Goal: Transaction & Acquisition: Purchase product/service

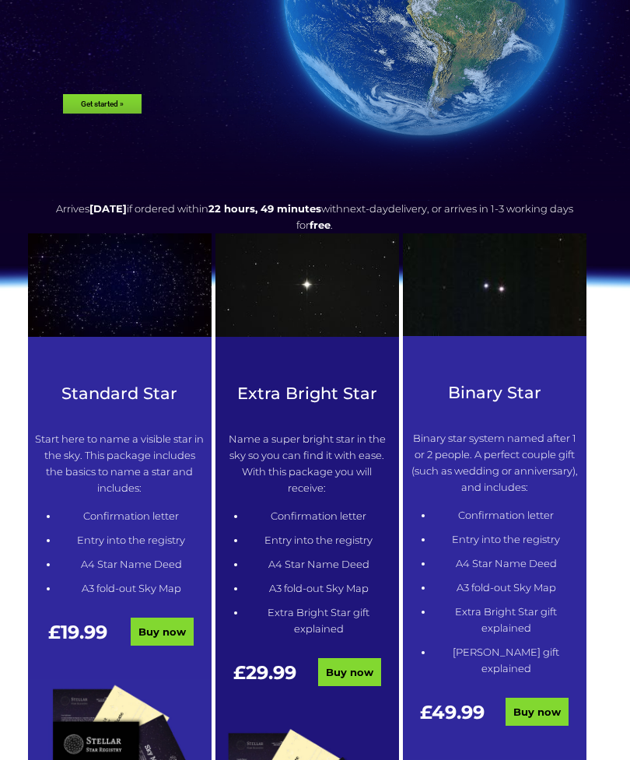
scroll to position [279, 0]
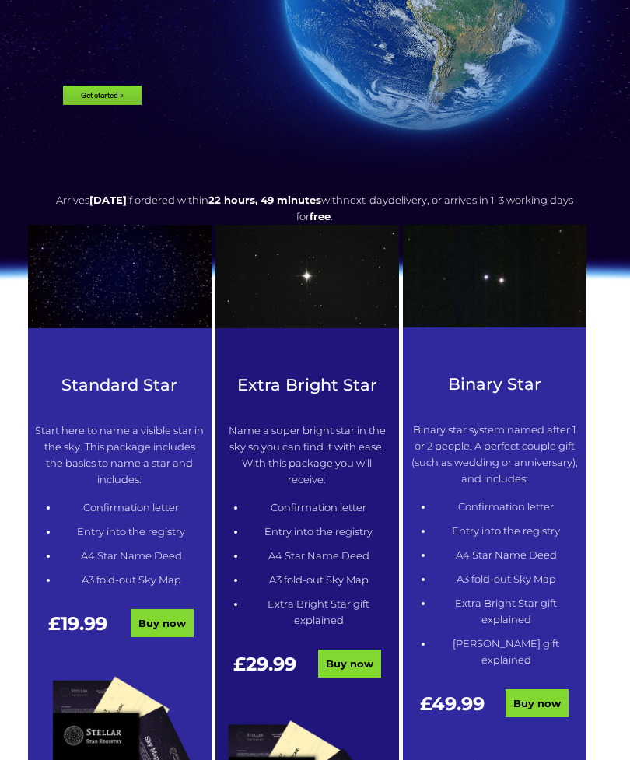
click at [329, 528] on li "Entry into the registry" at bounding box center [319, 532] width 146 height 16
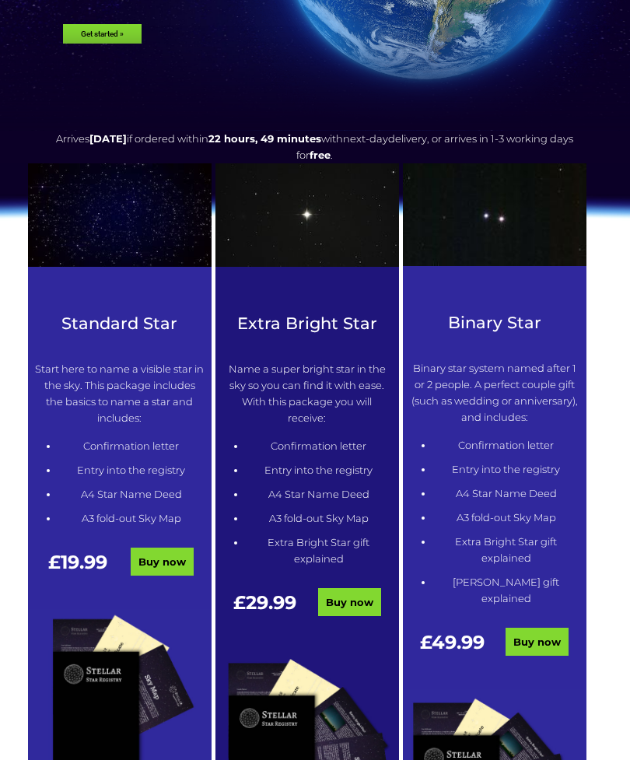
scroll to position [342, 0]
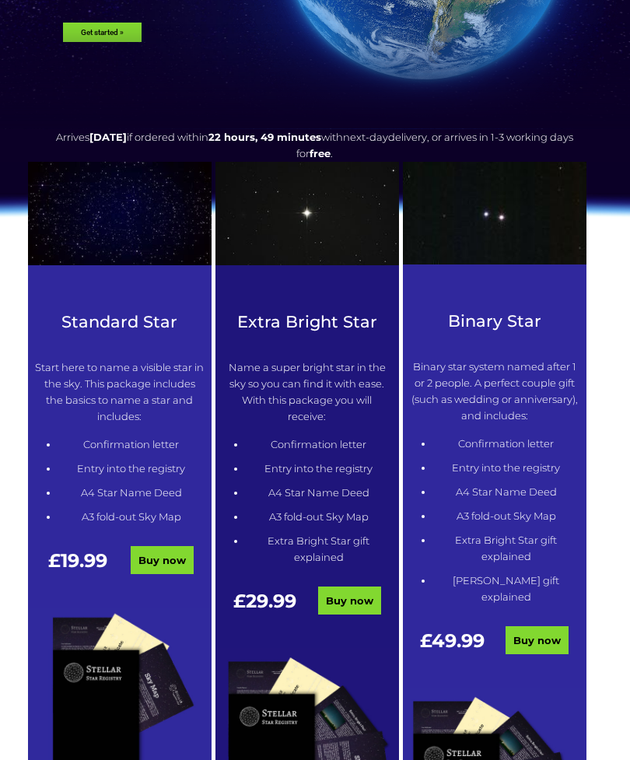
click at [360, 600] on link "Buy now" at bounding box center [349, 601] width 63 height 28
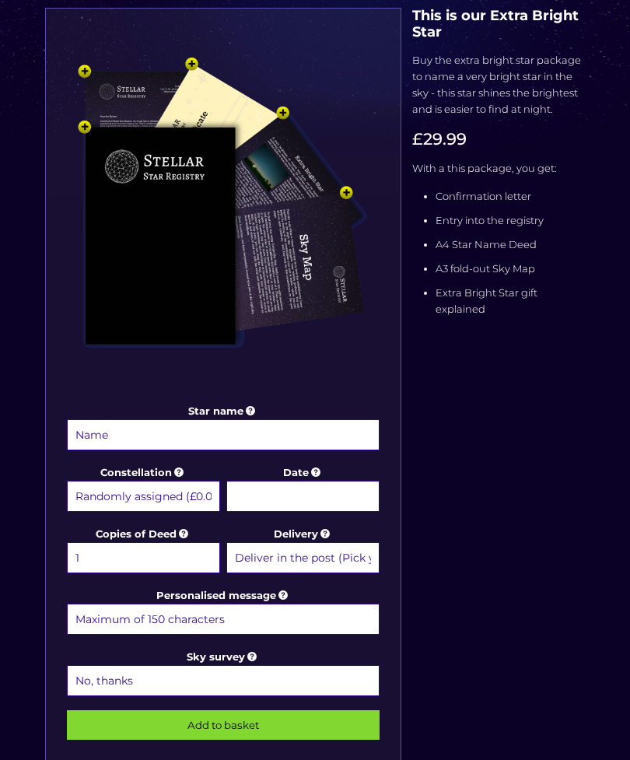
scroll to position [261, 0]
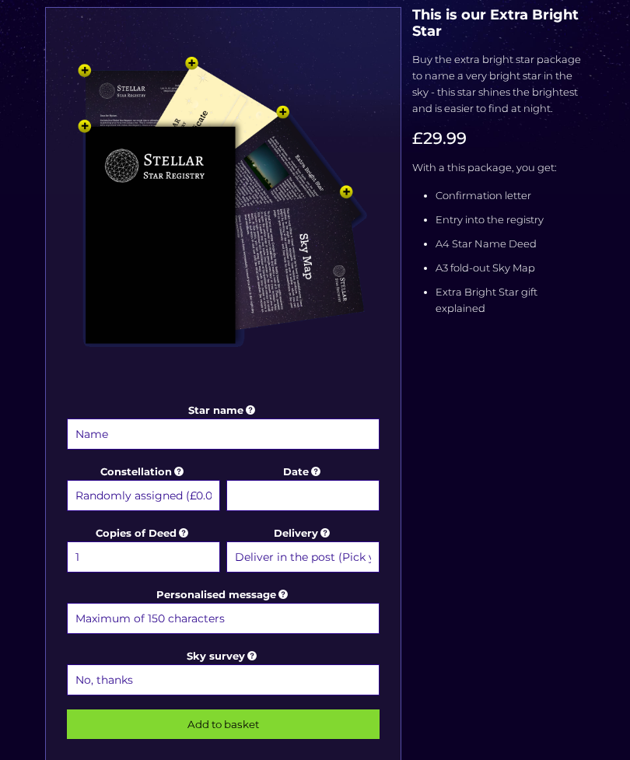
click at [191, 493] on select "Randomly assigned (£0.00) Aquarius - 20 Jan - 18 Feb (+£9.99) Aries - 21 Mar - …" at bounding box center [143, 495] width 153 height 31
select select "Taurus - 20 Apr - 20 May (+£9.99)"
click at [336, 554] on select "Deliver in the post (Pick your option later) Deliver in the post and by Email (…" at bounding box center [302, 557] width 153 height 31
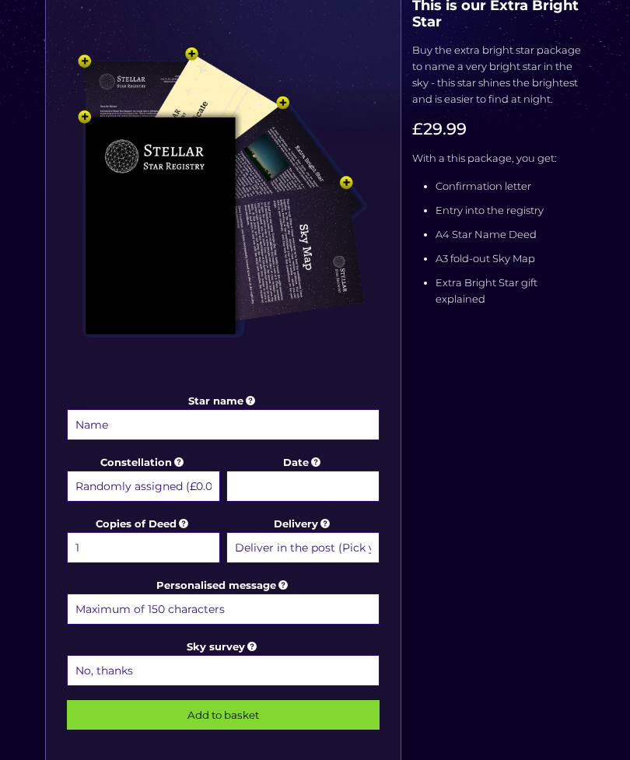
scroll to position [336, 0]
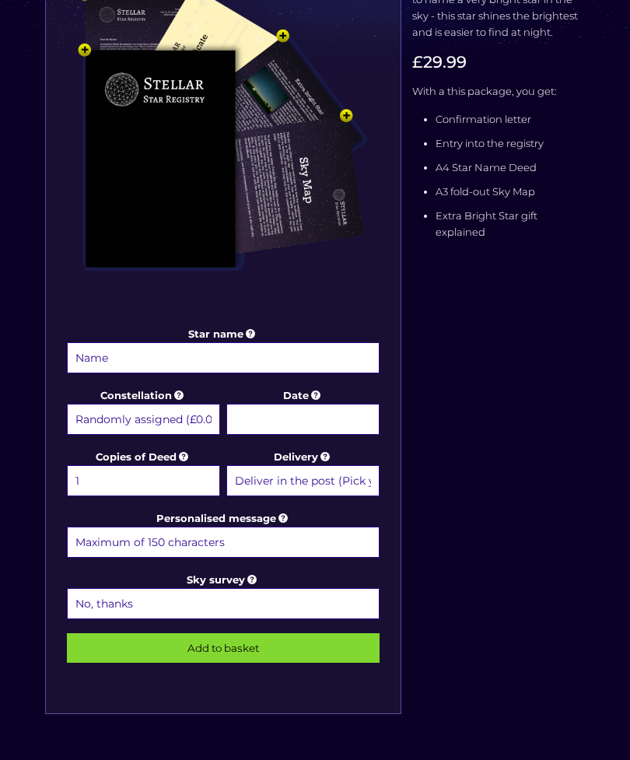
click at [198, 360] on input "Star name" at bounding box center [223, 357] width 313 height 31
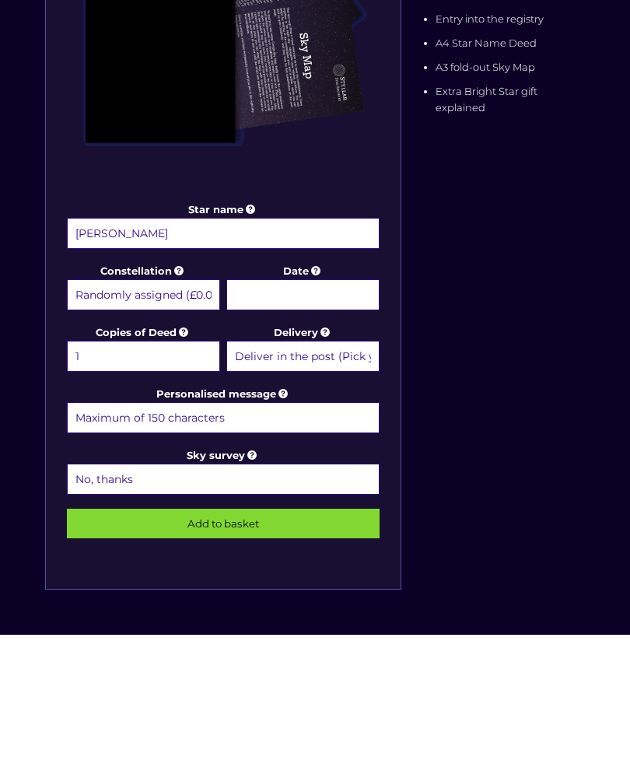
type input "[PERSON_NAME]"
click at [289, 528] on input "Personalised message" at bounding box center [223, 543] width 313 height 31
click at [291, 589] on select "No, thanks 1 (+£6.99) 2 (+£11.99) 3 (+£16.99) 4 (+£21.99) 5 (+£26.99) 6 (+£31.9…" at bounding box center [223, 604] width 313 height 31
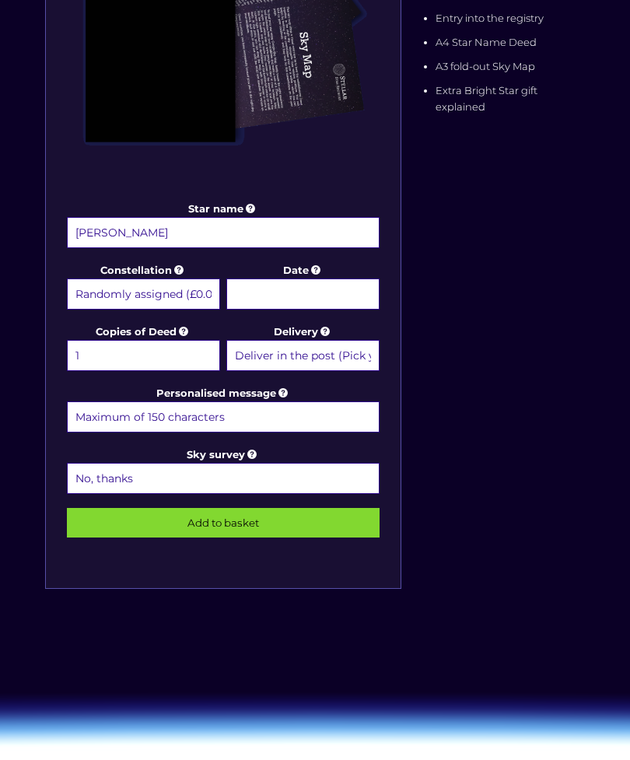
click at [280, 416] on input "Personalised message" at bounding box center [223, 417] width 313 height 31
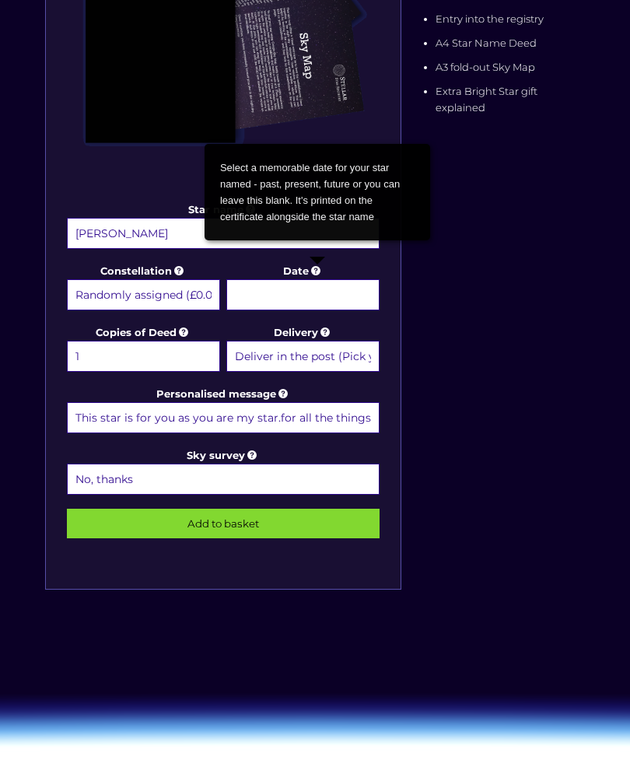
type input "This star is for you as you are my star.for all the things you do for me love y…"
click at [327, 303] on input "Date" at bounding box center [302, 294] width 153 height 31
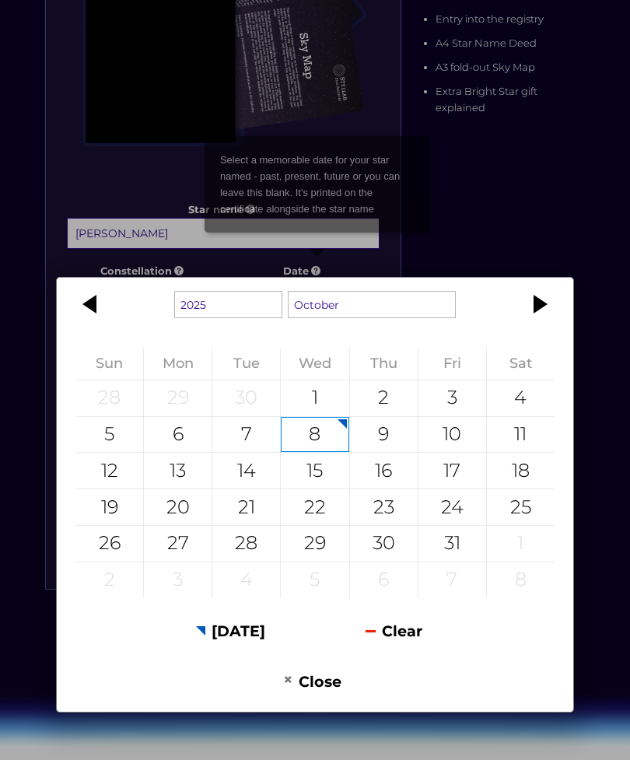
scroll to position [462, 0]
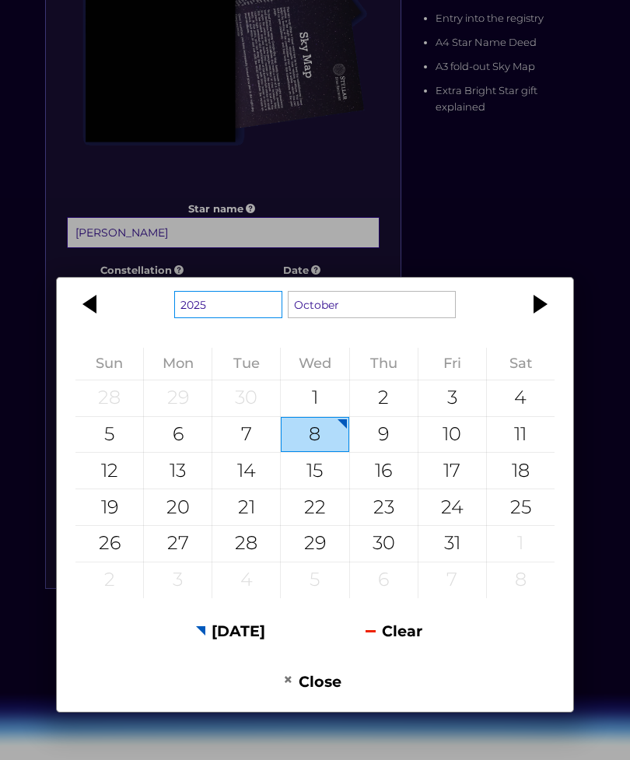
click at [263, 318] on select "1925 1926 1927 1928 1929 1930 1931 1932 1933 1934 1935 1936 1937 1938 1939 1940…" at bounding box center [228, 304] width 108 height 27
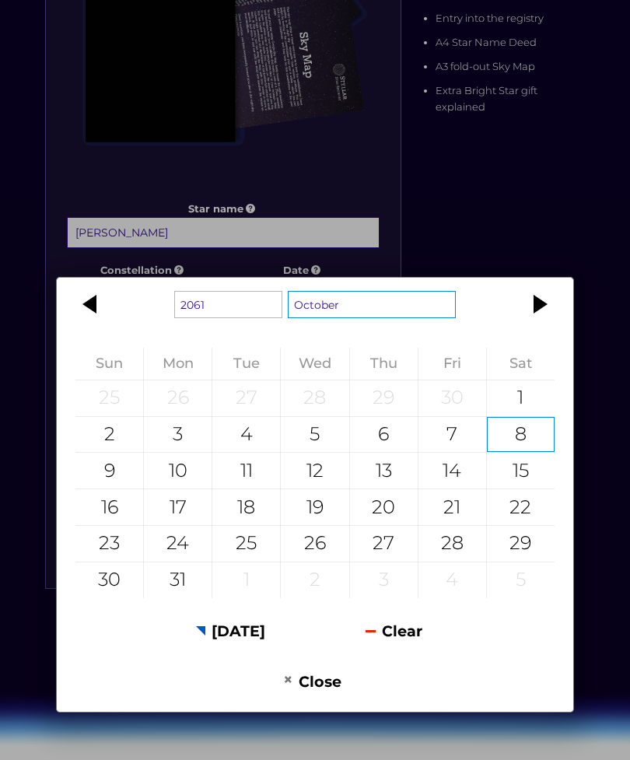
click at [437, 318] on select "January February March April May June July August September October November De…" at bounding box center [372, 304] width 168 height 27
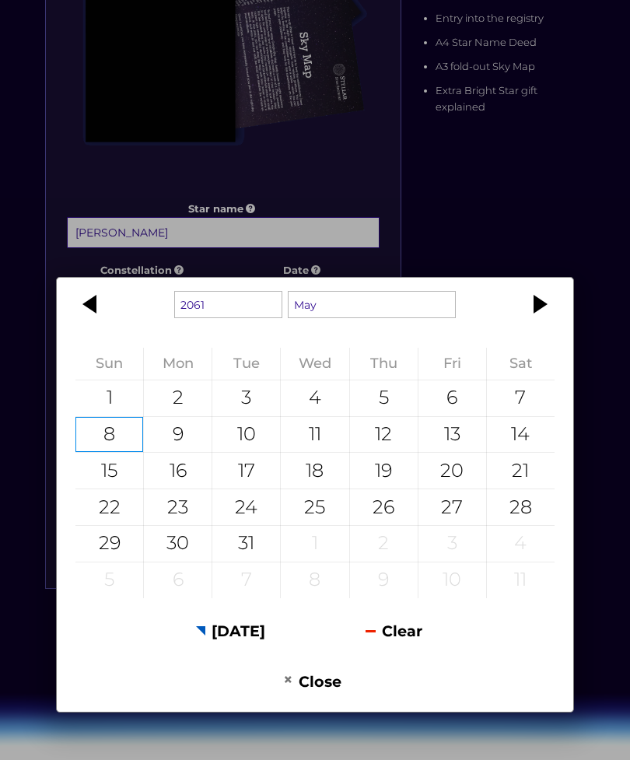
click at [115, 453] on div "8" at bounding box center [109, 435] width 68 height 36
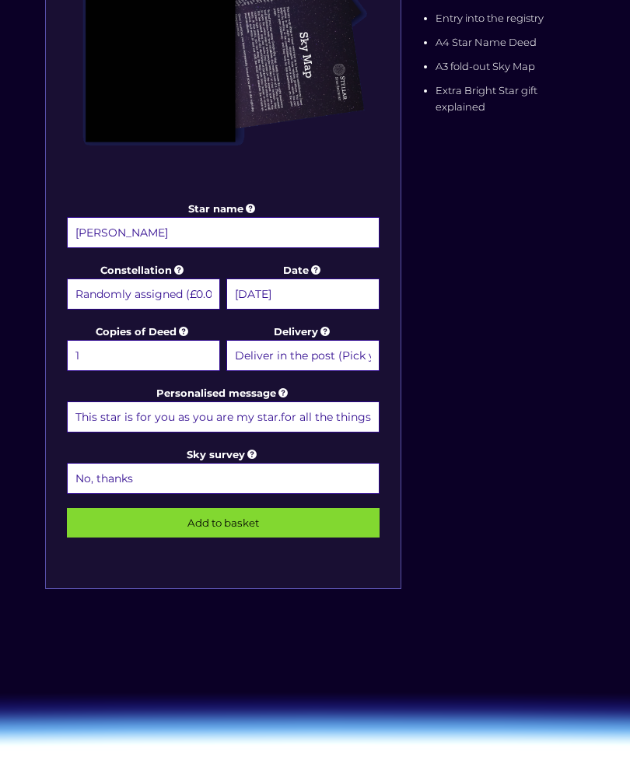
click at [346, 296] on input "8 May 2061" at bounding box center [302, 294] width 153 height 31
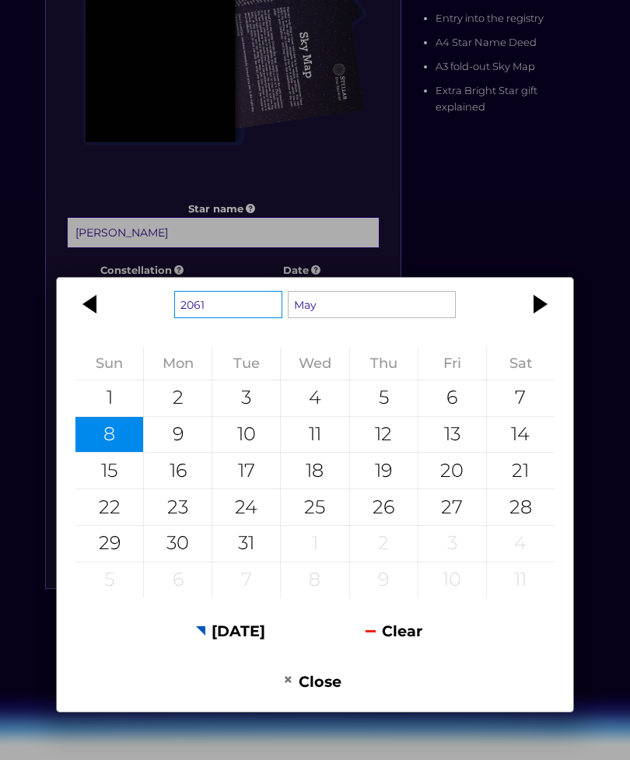
click at [261, 318] on select "1961 1962 1963 1964 1965 1966 1967 1968 1969 1970 1971 1972 1973 1974 1975 1976…" at bounding box center [228, 304] width 108 height 27
click at [247, 525] on div "24" at bounding box center [246, 507] width 68 height 36
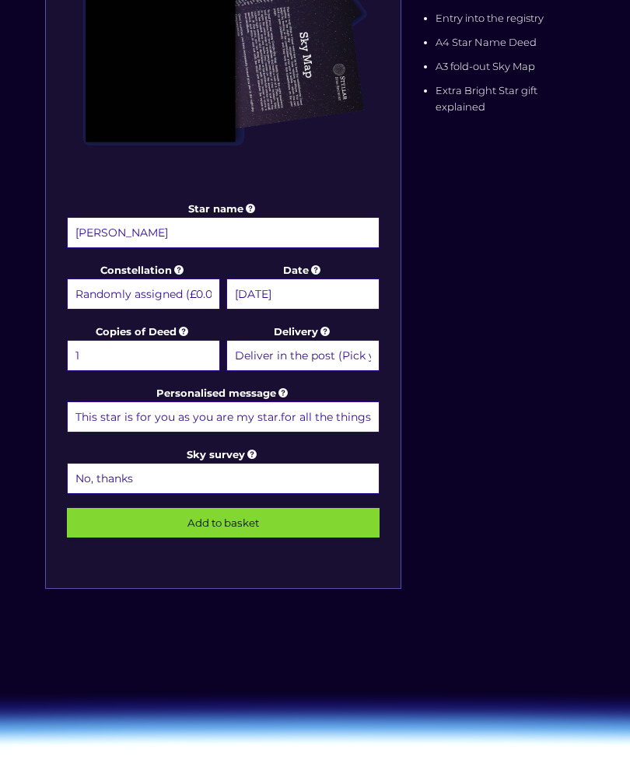
click at [314, 288] on input "24 May 2061" at bounding box center [302, 294] width 153 height 31
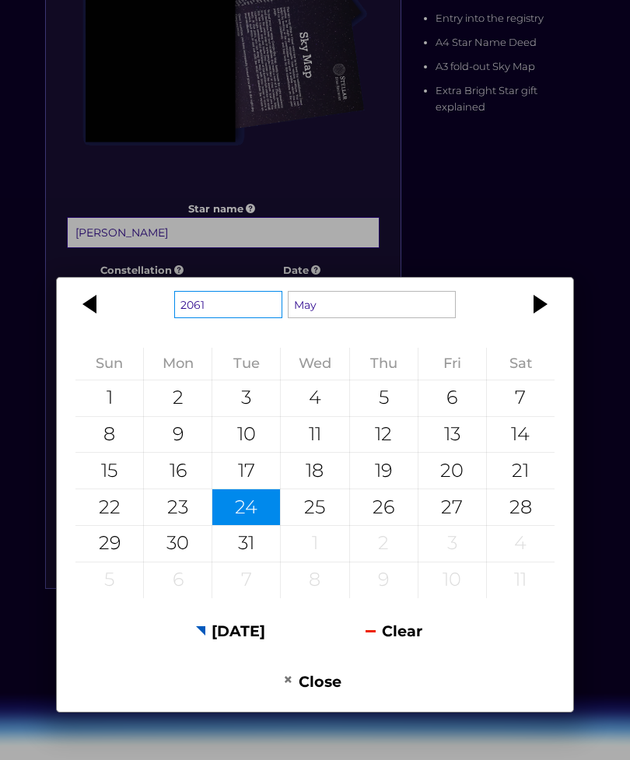
click at [259, 318] on select "1961 1962 1963 1964 1965 1966 1967 1968 1969 1970 1971 1972 1973 1974 1975 1976…" at bounding box center [228, 304] width 108 height 27
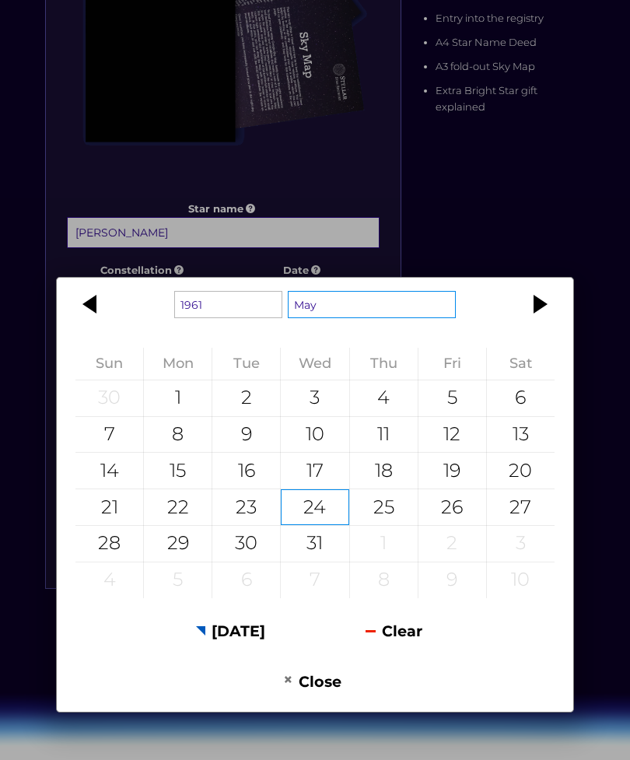
click at [431, 318] on select "January February March April May June July August September October November De…" at bounding box center [372, 304] width 168 height 27
click at [190, 453] on div "8" at bounding box center [178, 435] width 68 height 36
type input "8 May 1961"
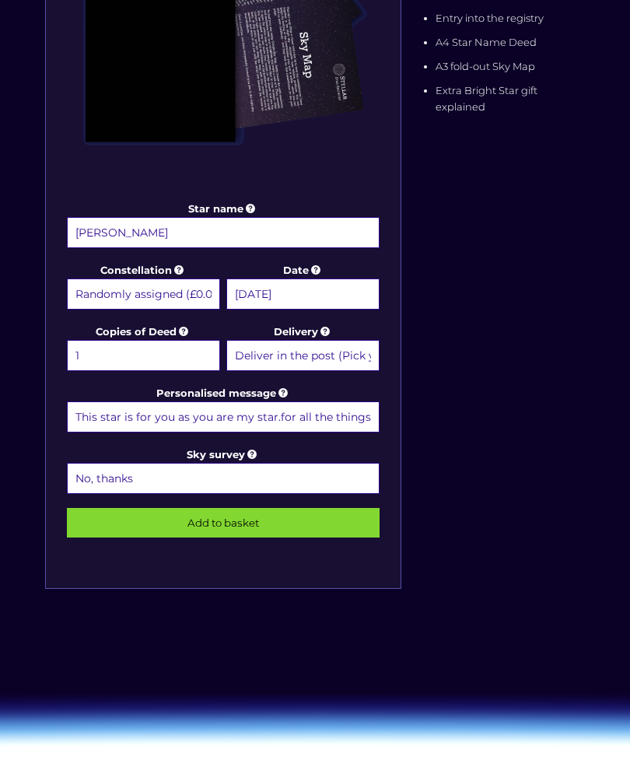
click at [266, 524] on input "Add to basket" at bounding box center [223, 523] width 313 height 30
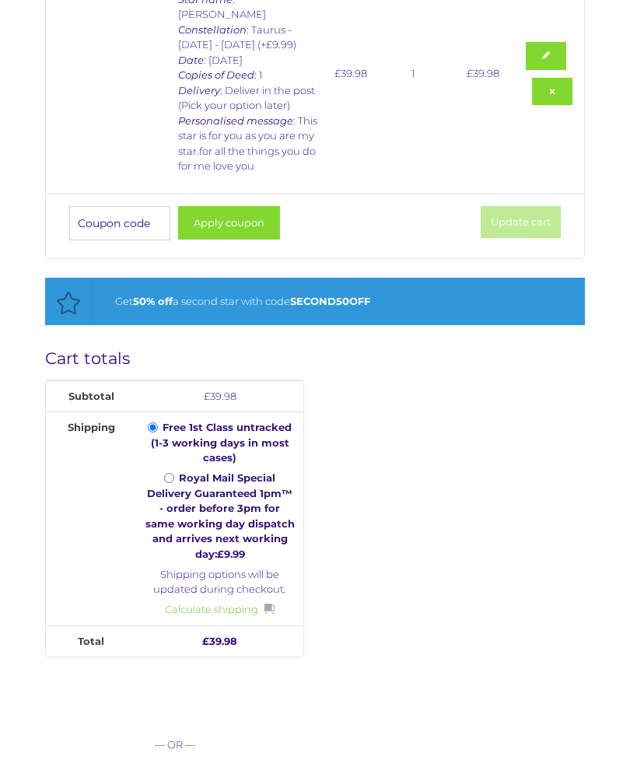
scroll to position [420, 0]
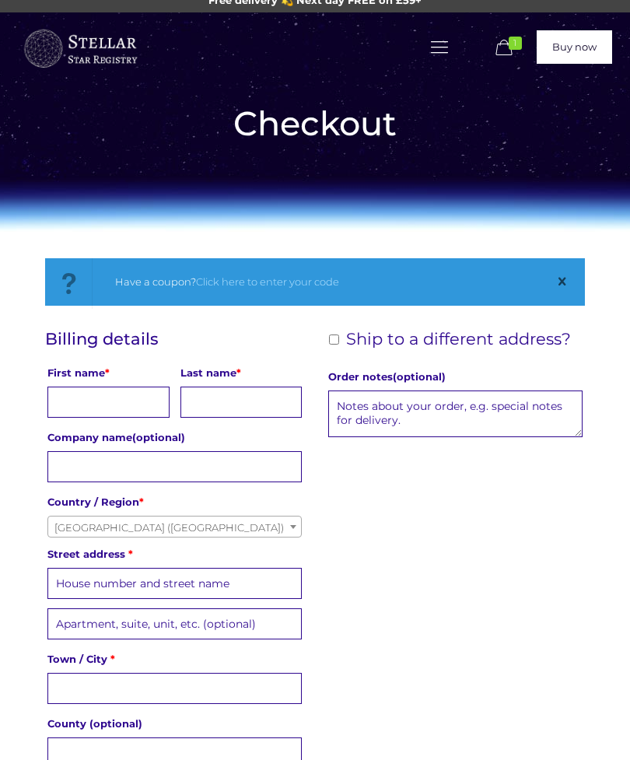
scroll to position [18, 0]
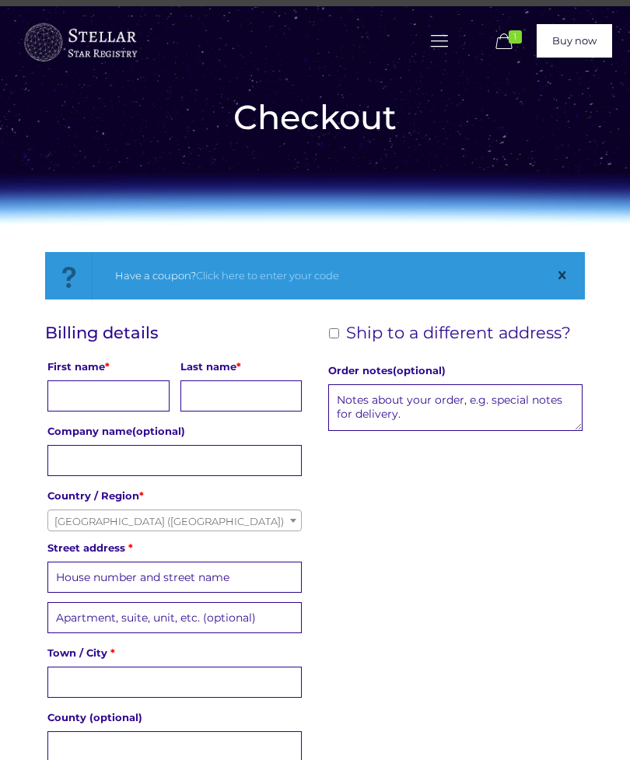
click at [121, 399] on input "First name *" at bounding box center [108, 396] width 122 height 31
type input "[PERSON_NAME]"
click at [252, 403] on input "Last name *" at bounding box center [242, 396] width 122 height 31
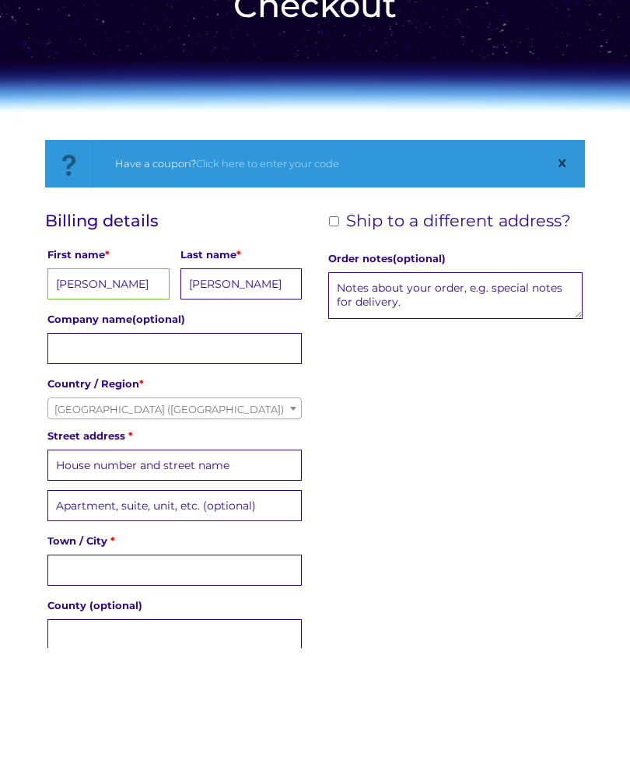
type input "[PERSON_NAME]"
click at [291, 510] on span at bounding box center [294, 520] width 16 height 20
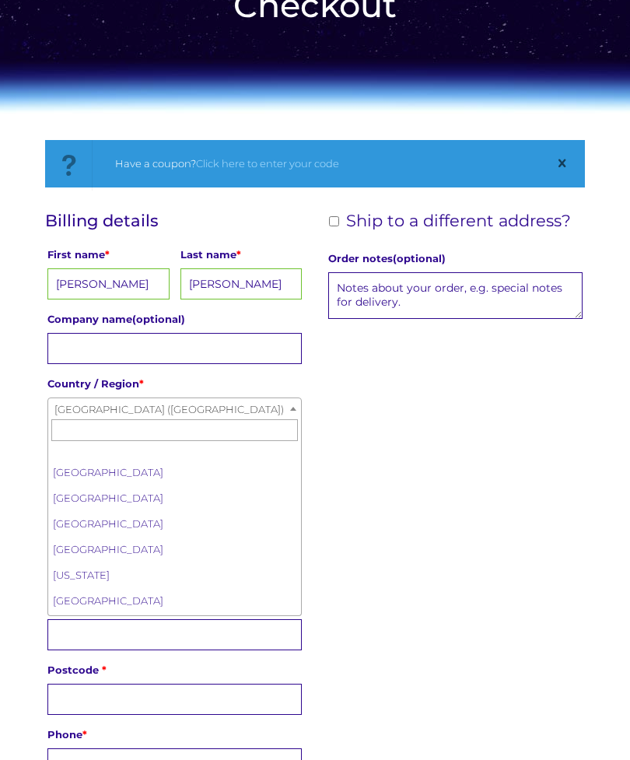
scroll to position [5932, 0]
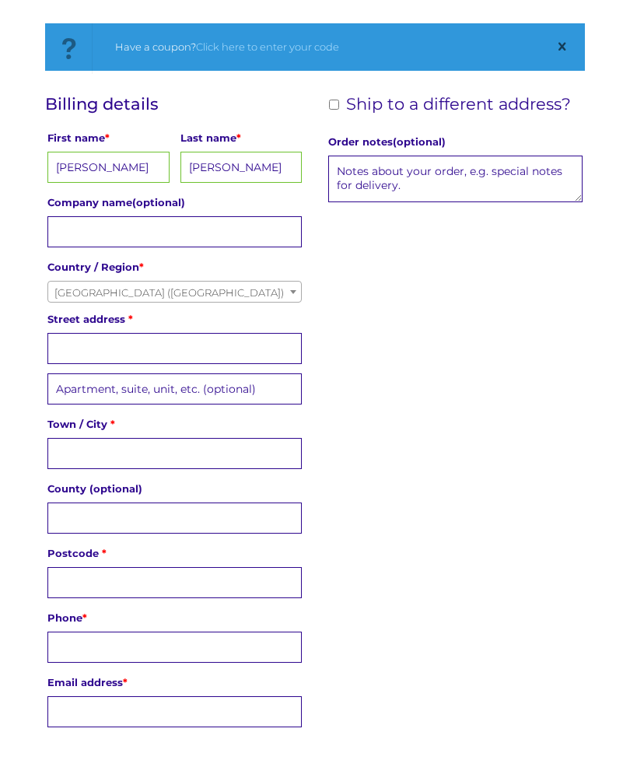
click at [223, 353] on input "Street address *" at bounding box center [174, 349] width 254 height 31
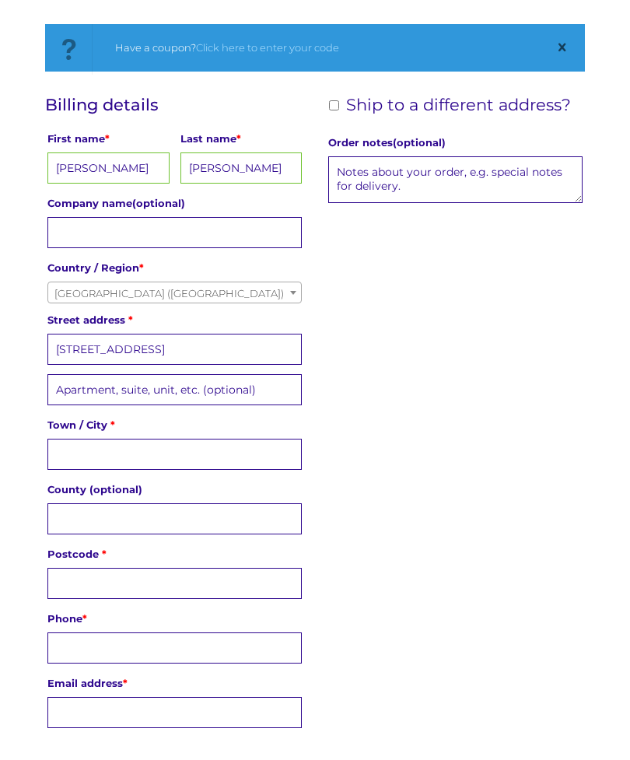
type input "[STREET_ADDRESS]"
click at [222, 458] on input "Town / City *" at bounding box center [174, 454] width 254 height 31
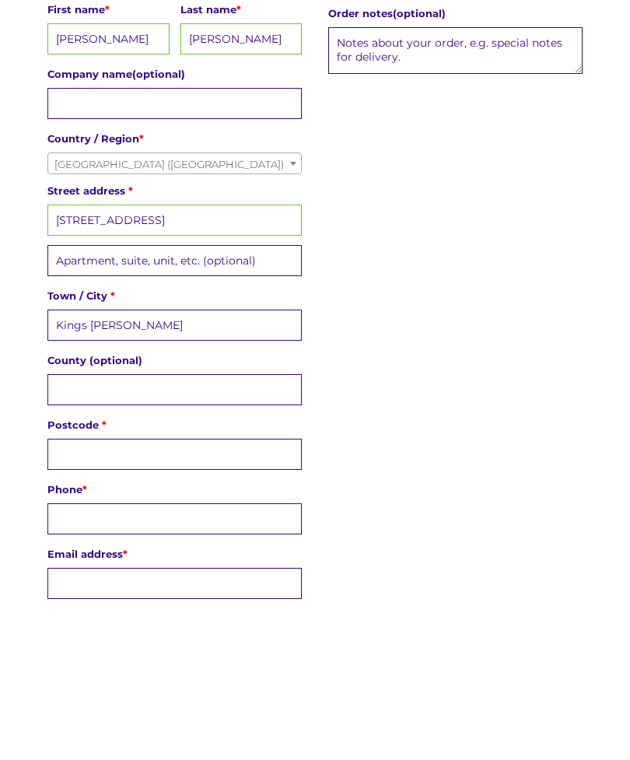
type input "Kings [PERSON_NAME]"
click at [198, 503] on input "County (optional)" at bounding box center [174, 518] width 254 height 31
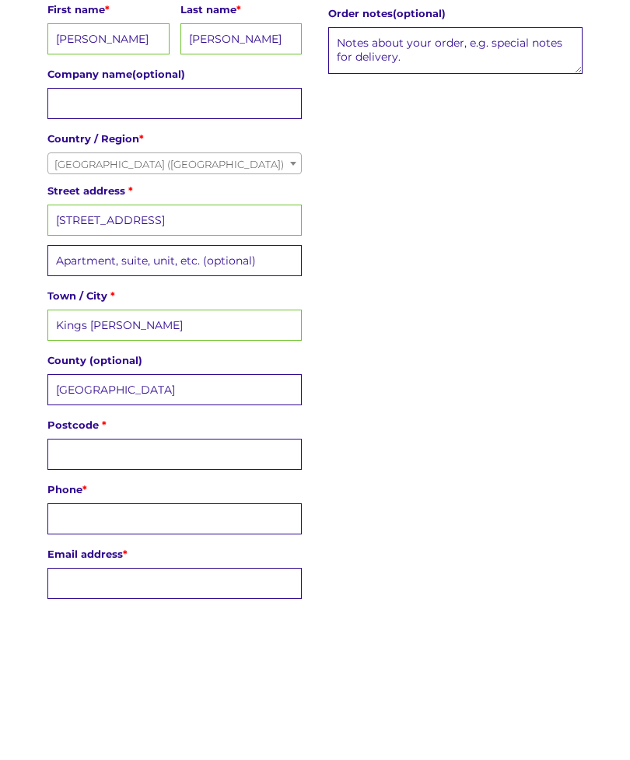
type input "[GEOGRAPHIC_DATA]"
click at [203, 568] on input "Postcode *" at bounding box center [174, 583] width 254 height 31
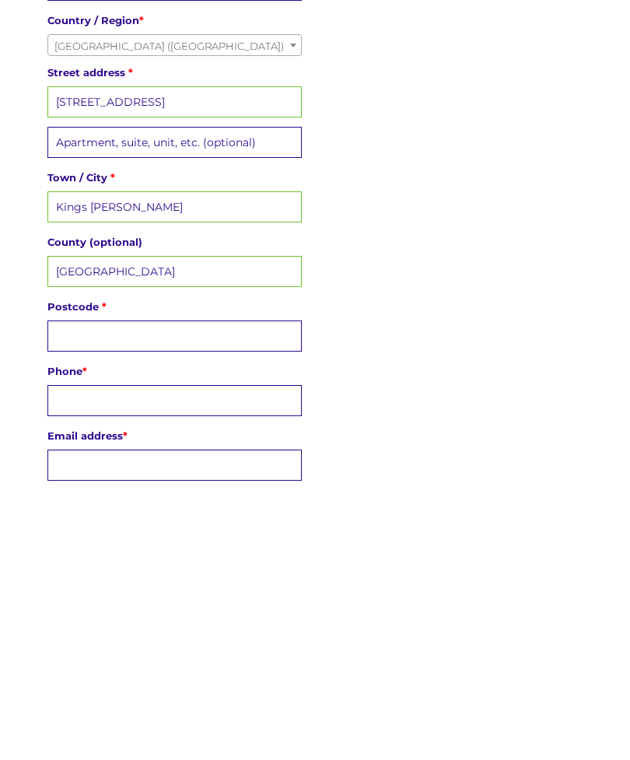
scroll to position [252, 0]
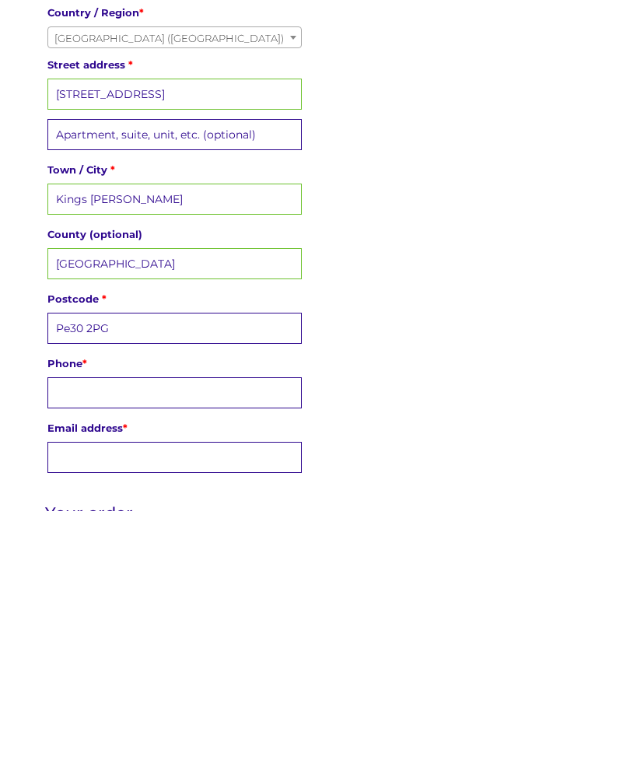
click at [78, 562] on input "Pe30 2PG" at bounding box center [174, 577] width 254 height 31
type input "PE30 2PG"
click at [184, 626] on input "Phone *" at bounding box center [174, 641] width 254 height 31
type input "07787522297"
click at [213, 691] on input "Email address *" at bounding box center [174, 706] width 254 height 31
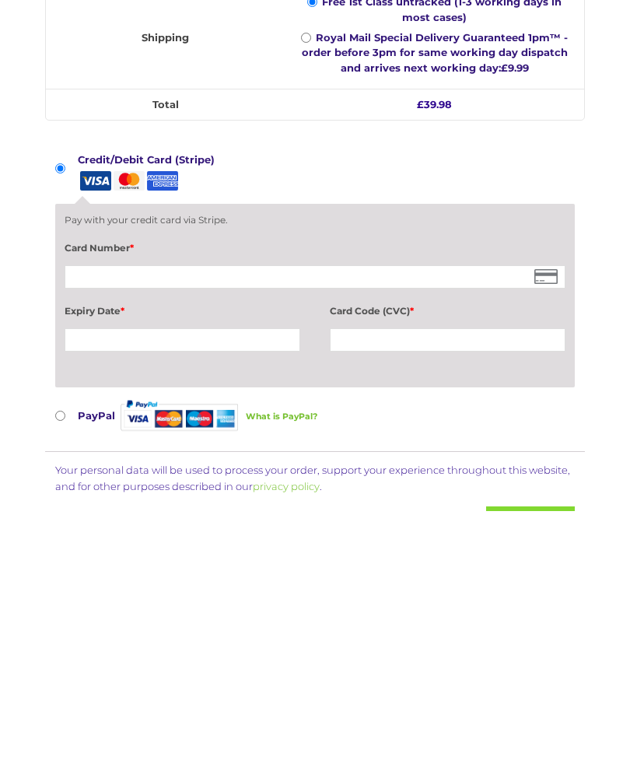
scroll to position [1075, 0]
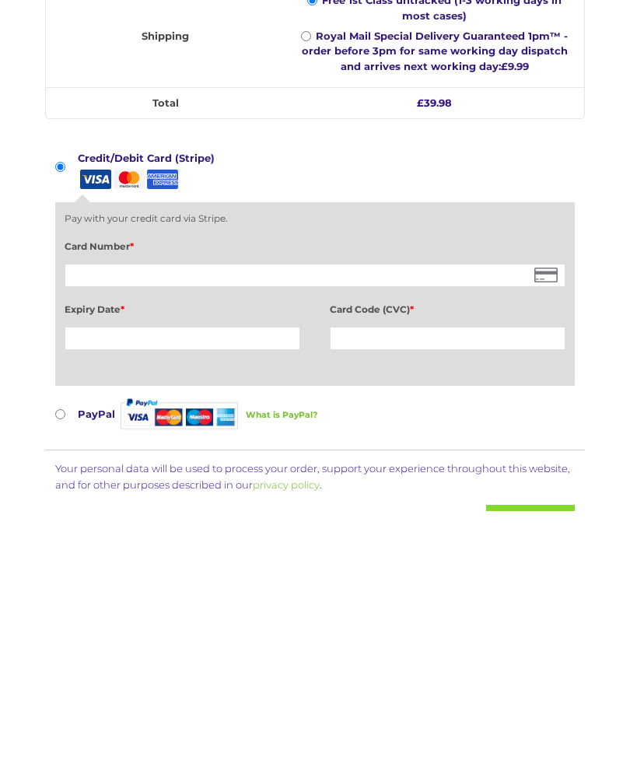
type input "[EMAIL_ADDRESS][DOMAIN_NAME]"
click at [65, 658] on input "PayPal What is PayPal?" at bounding box center [60, 663] width 10 height 10
radio input "true"
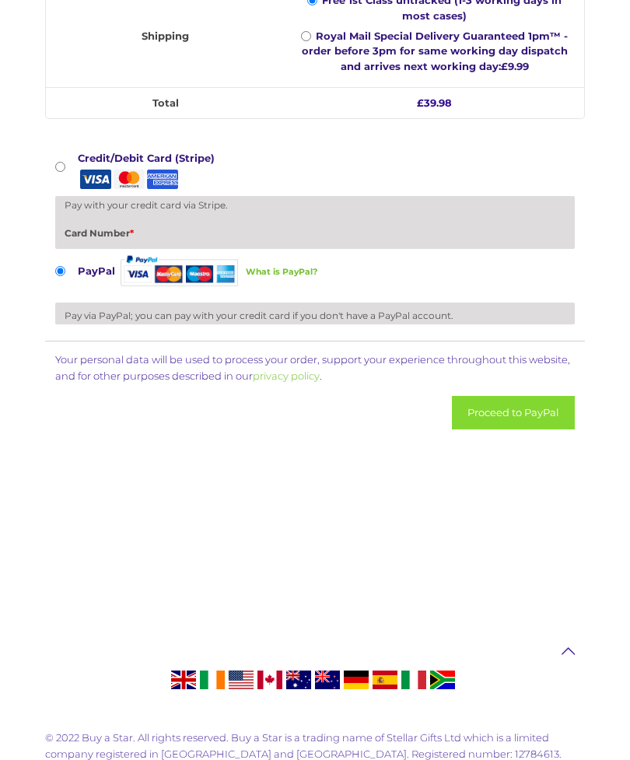
scroll to position [1274, 0]
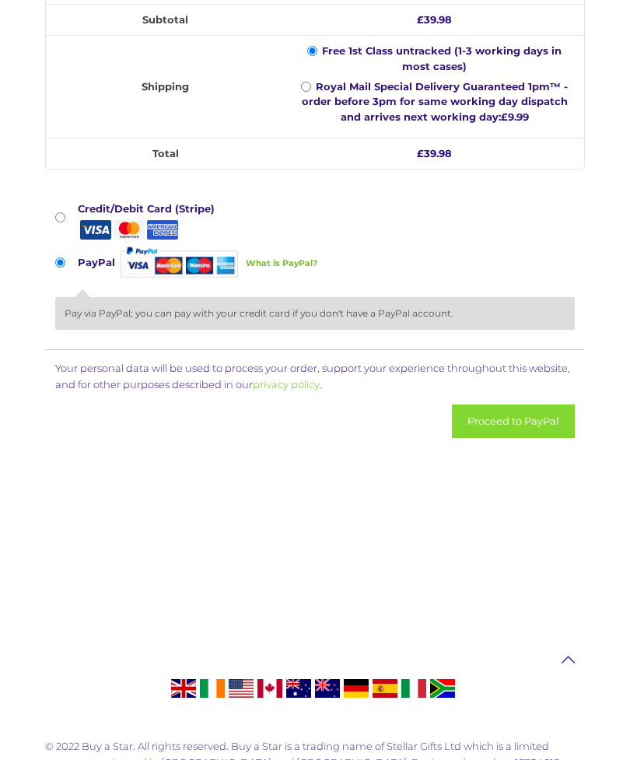
click at [533, 409] on button "Proceed to PayPal" at bounding box center [513, 421] width 123 height 33
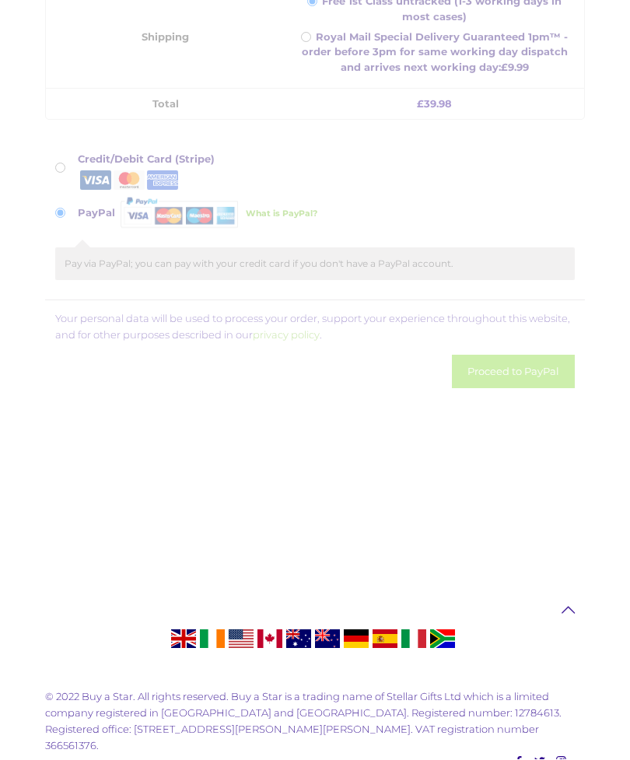
scroll to position [1324, 0]
